Goal: Navigation & Orientation: Understand site structure

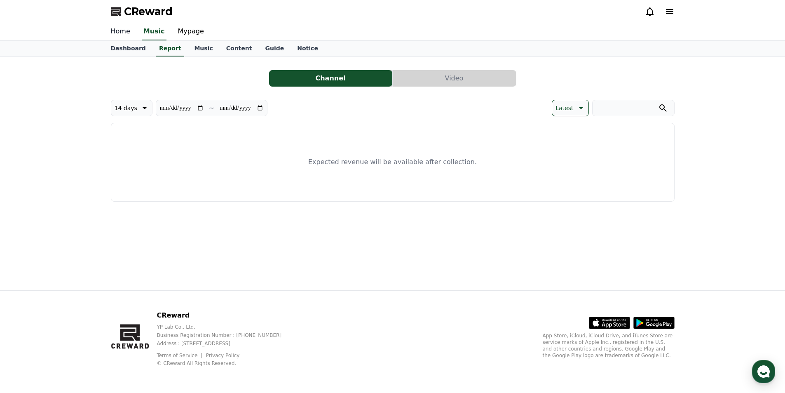
click at [116, 32] on link "Home" at bounding box center [120, 31] width 33 height 17
click at [204, 49] on link "Music" at bounding box center [203, 49] width 32 height 16
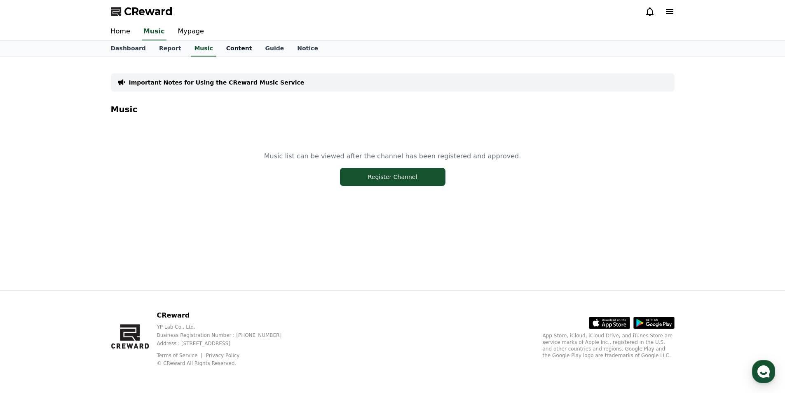
click at [225, 49] on link "Content" at bounding box center [239, 49] width 39 height 16
click at [277, 50] on link "Guide" at bounding box center [274, 49] width 32 height 16
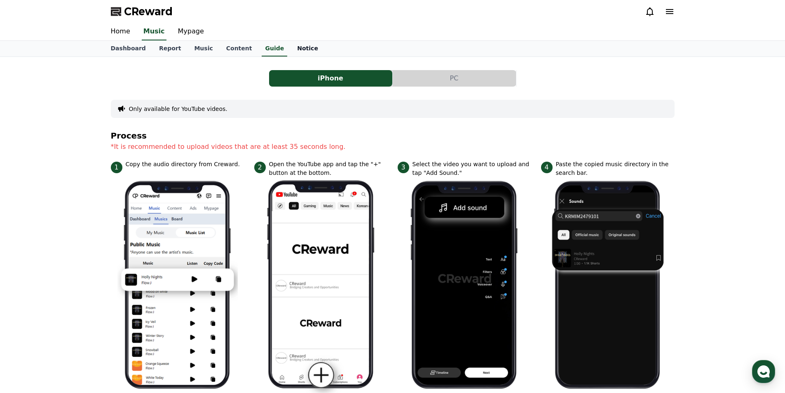
click at [303, 51] on link "Notice" at bounding box center [307, 49] width 34 height 16
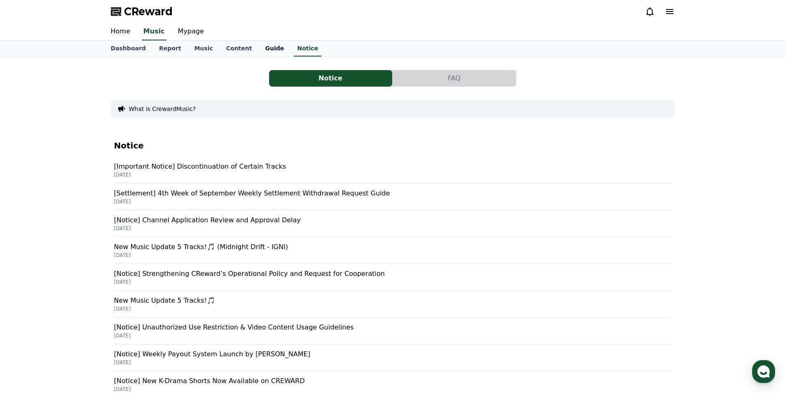
click at [277, 52] on link "Guide" at bounding box center [274, 49] width 32 height 16
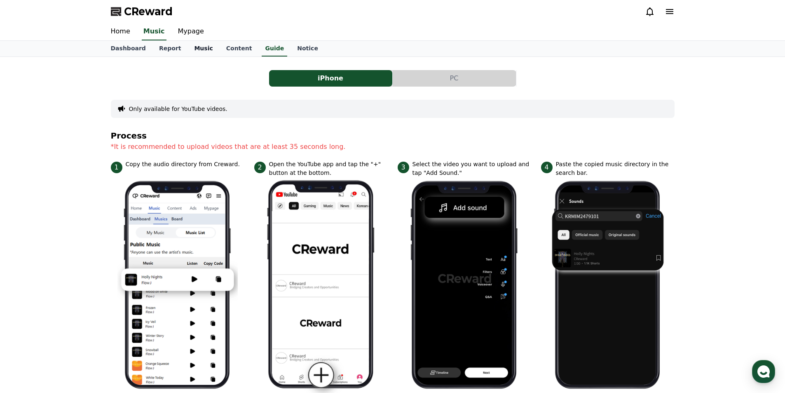
click at [209, 53] on link "Music" at bounding box center [203, 49] width 32 height 16
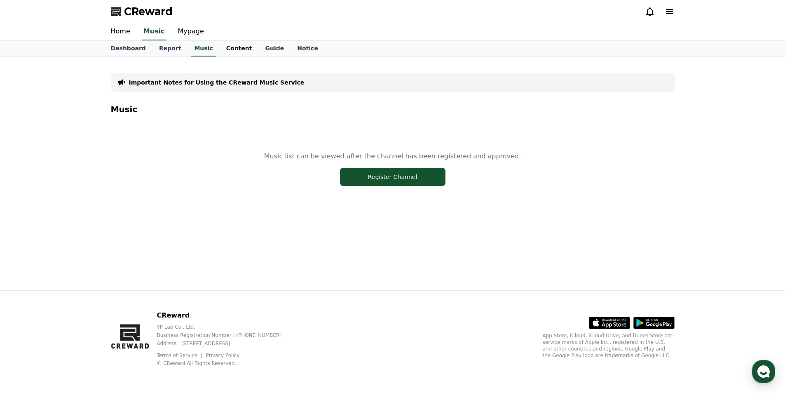
click at [220, 51] on link "Content" at bounding box center [239, 49] width 39 height 16
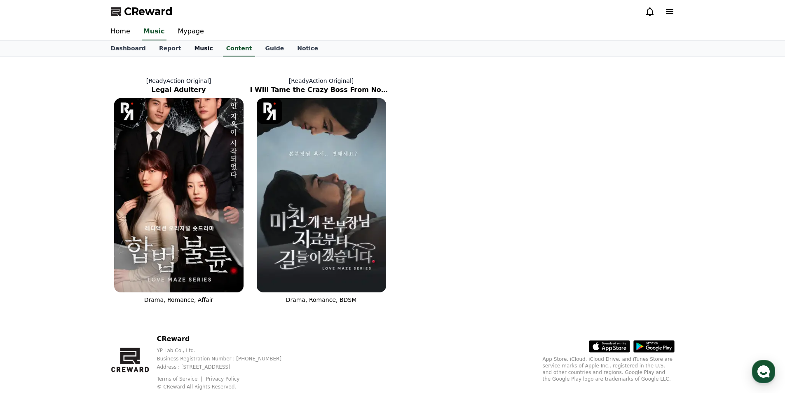
click at [197, 48] on link "Music" at bounding box center [203, 49] width 32 height 16
